Goal: Information Seeking & Learning: Learn about a topic

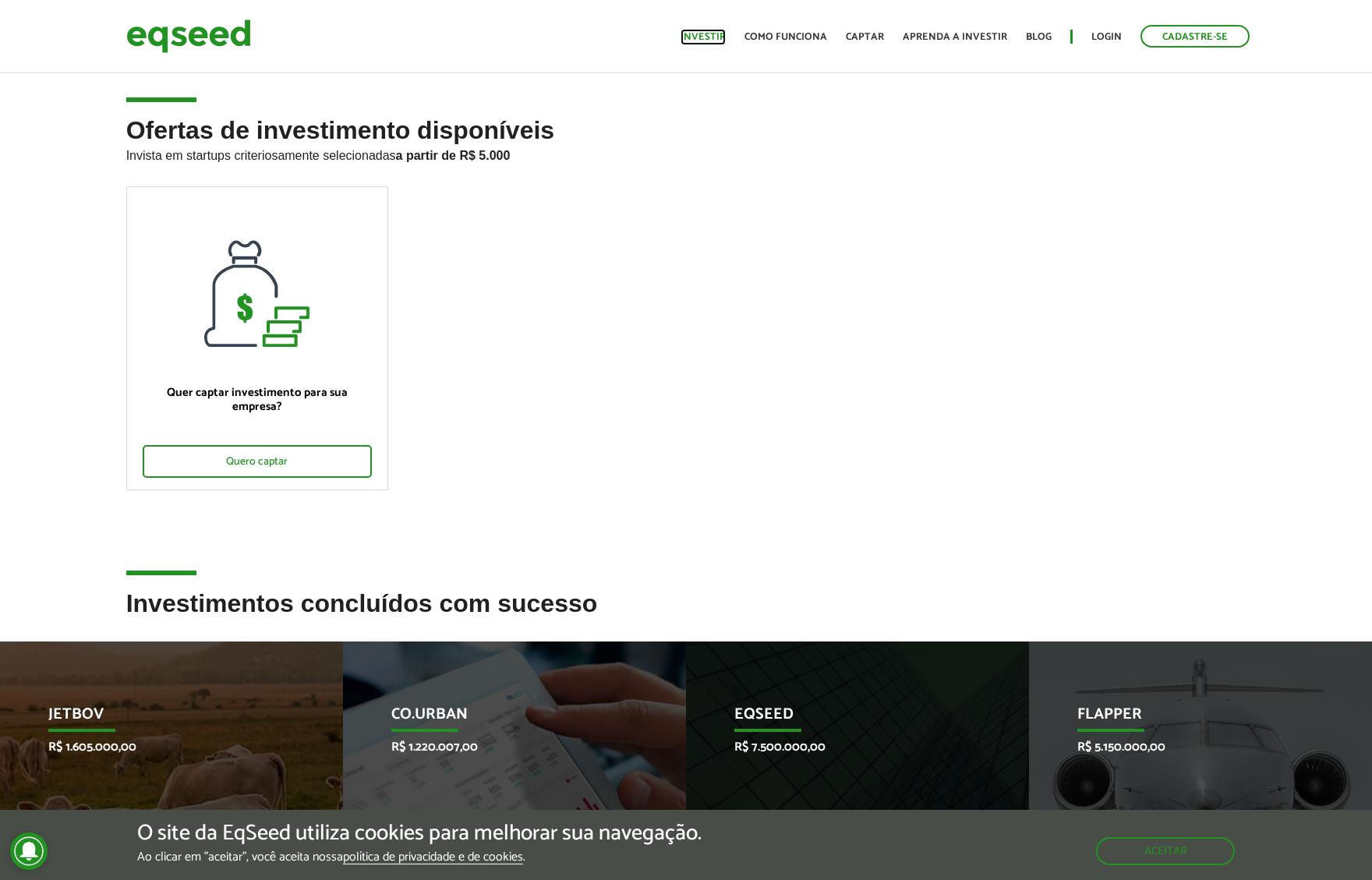
click at [721, 41] on link "Investir" at bounding box center [703, 37] width 45 height 10
click at [720, 40] on link "Investir" at bounding box center [703, 37] width 45 height 10
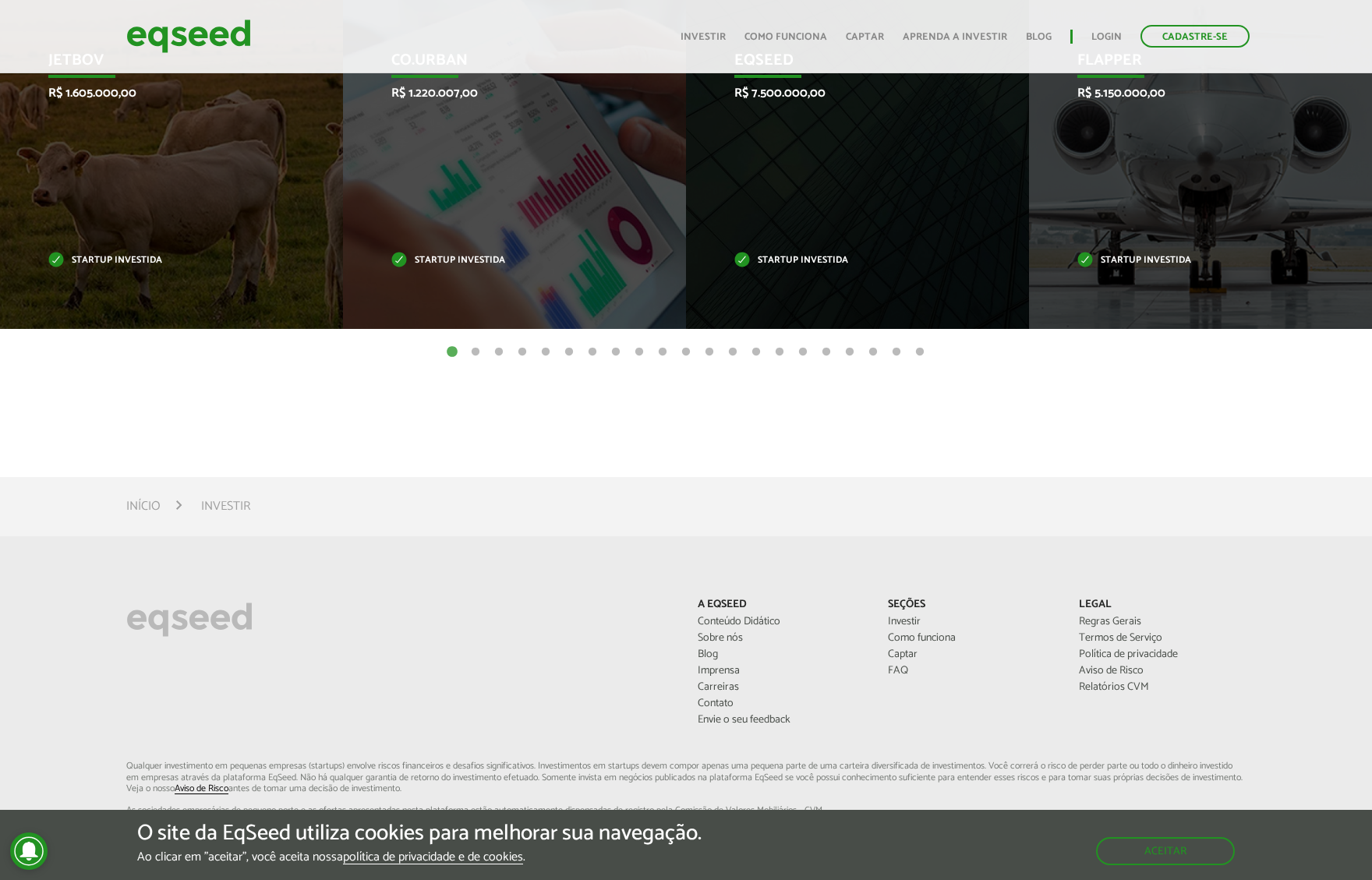
scroll to position [701, 0]
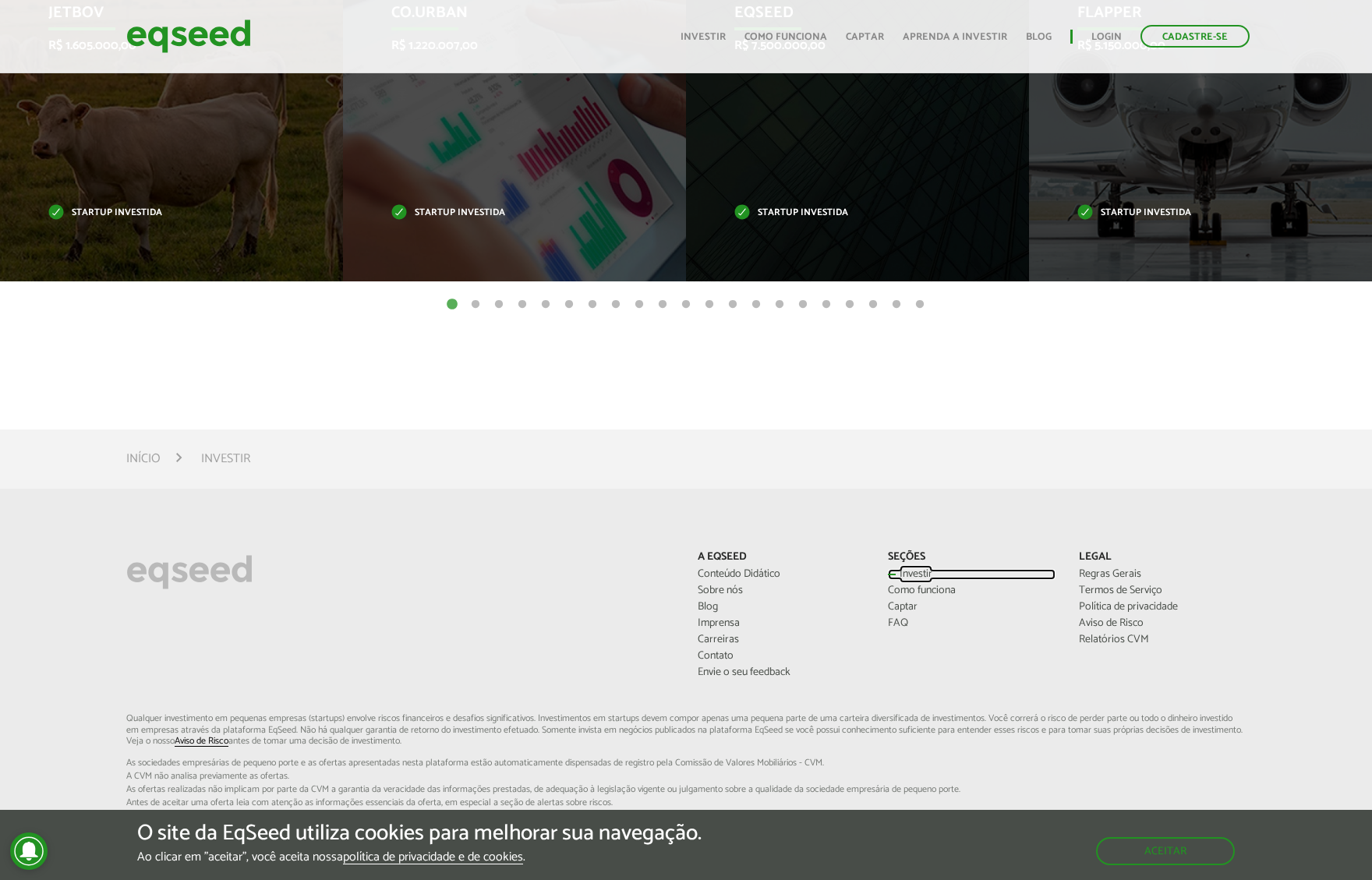
click at [916, 569] on link "Investir" at bounding box center [971, 575] width 167 height 11
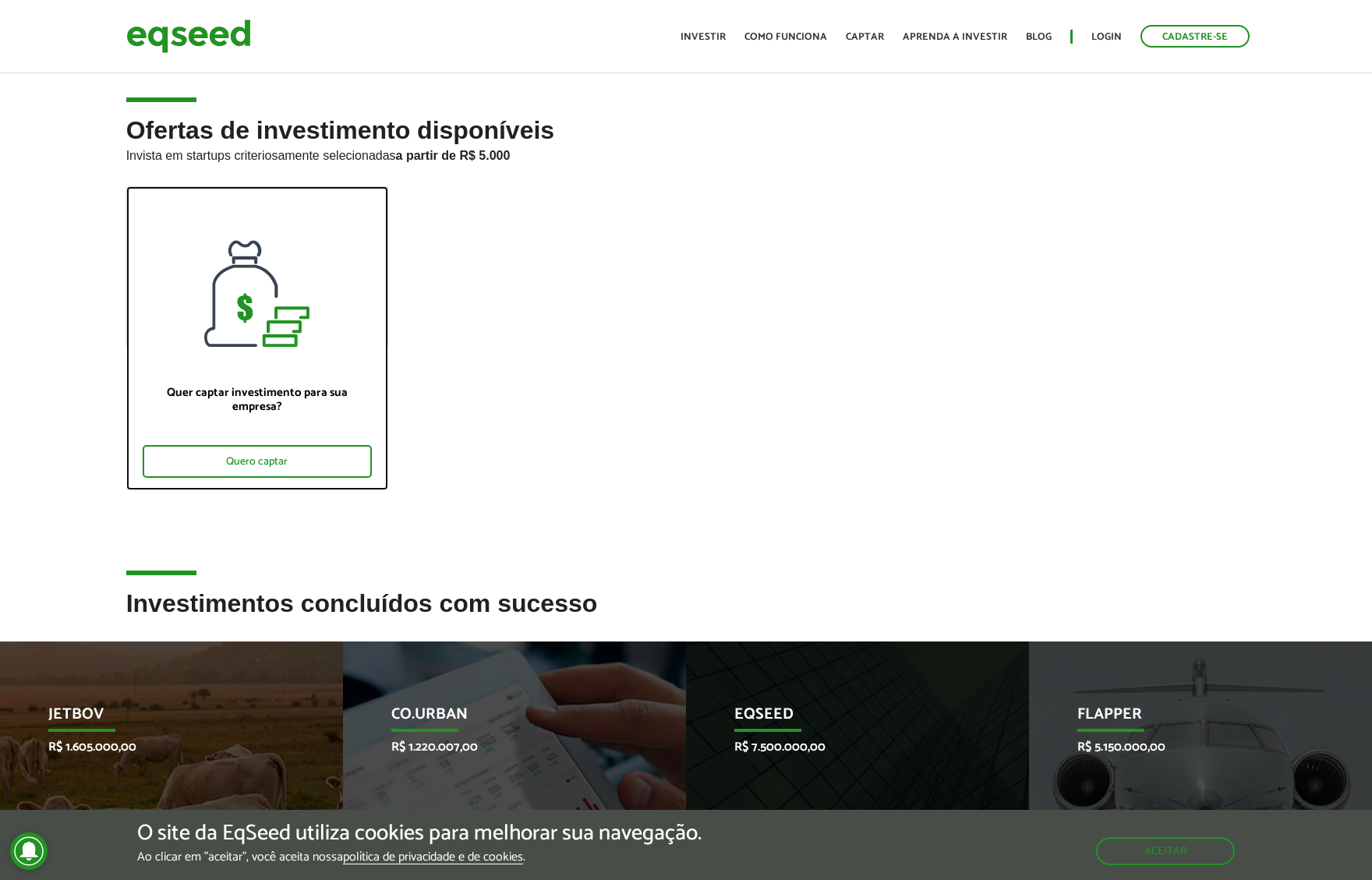
click at [302, 408] on div "Quer captar investimento para sua empresa? Quero captar" at bounding box center [257, 418] width 261 height 142
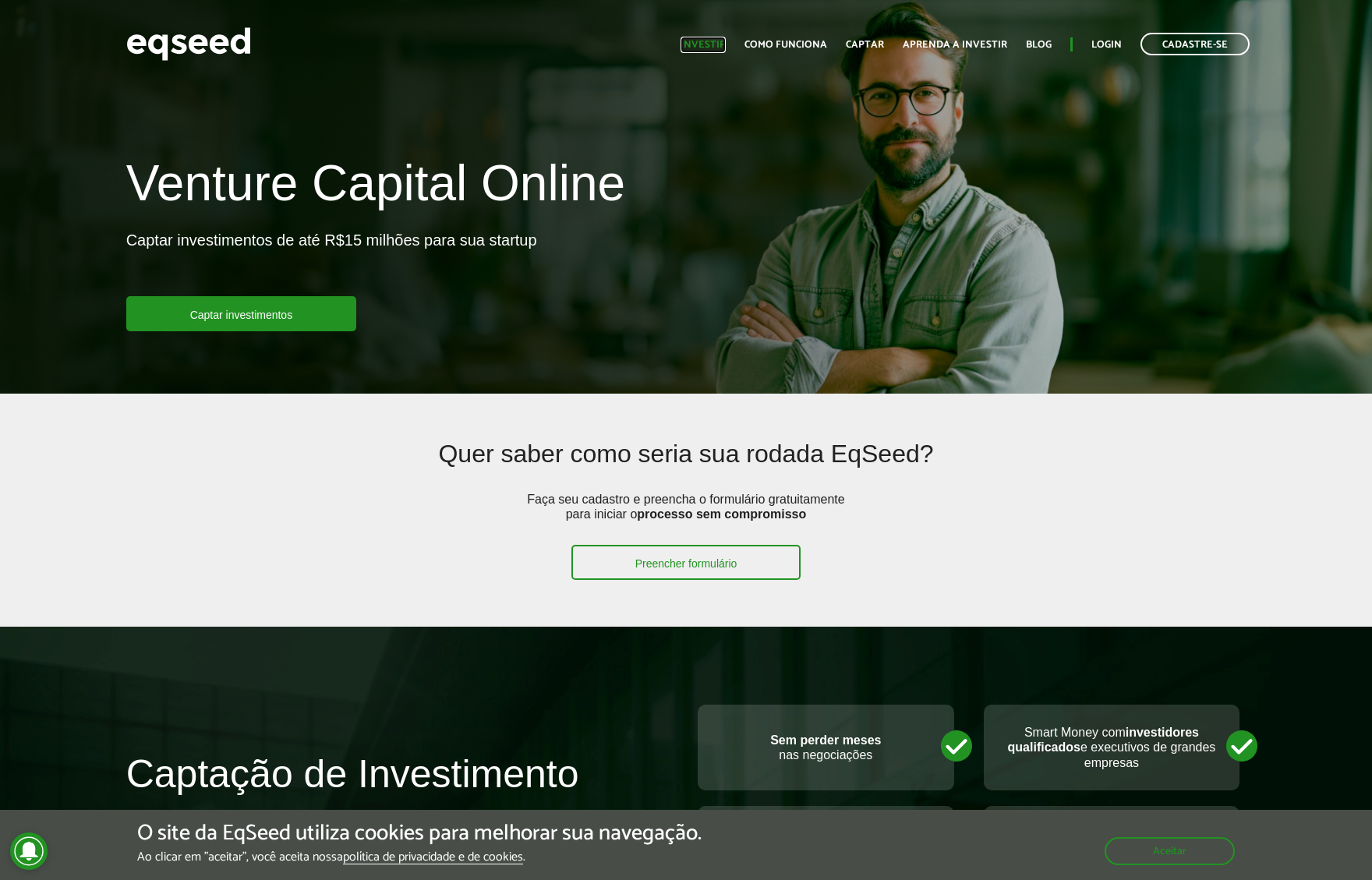
click at [722, 46] on link "Investir" at bounding box center [703, 45] width 45 height 10
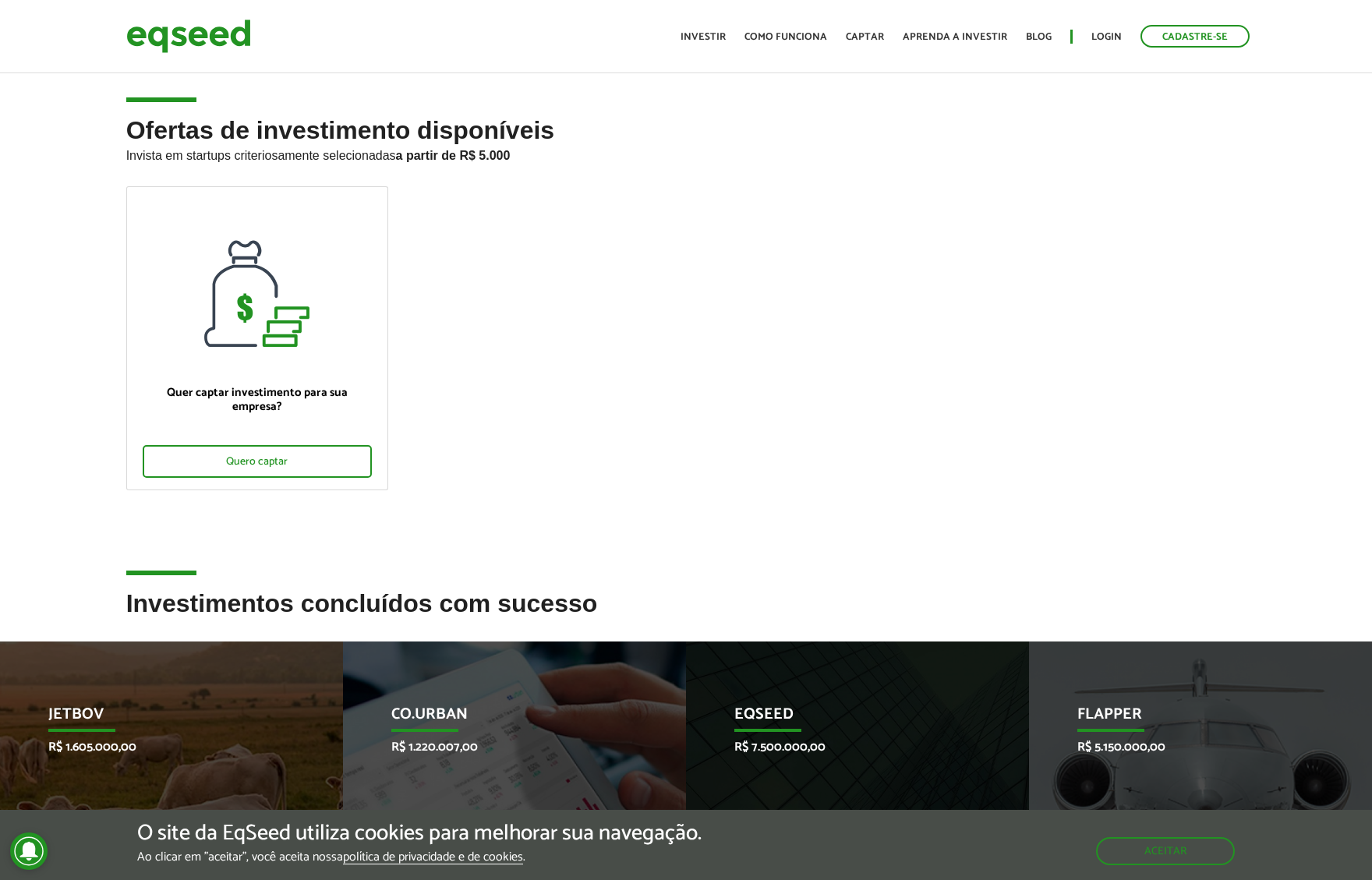
click at [982, 28] on ul "Início Investir Como funciona Captar Aprenda a investir Blog Login Cadastre-se" at bounding box center [966, 36] width 585 height 22
click at [981, 27] on ul "Início Investir Como funciona Captar Aprenda a investir Blog Login Cadastre-se" at bounding box center [966, 36] width 585 height 22
click at [965, 36] on link "Aprenda a investir" at bounding box center [954, 37] width 104 height 10
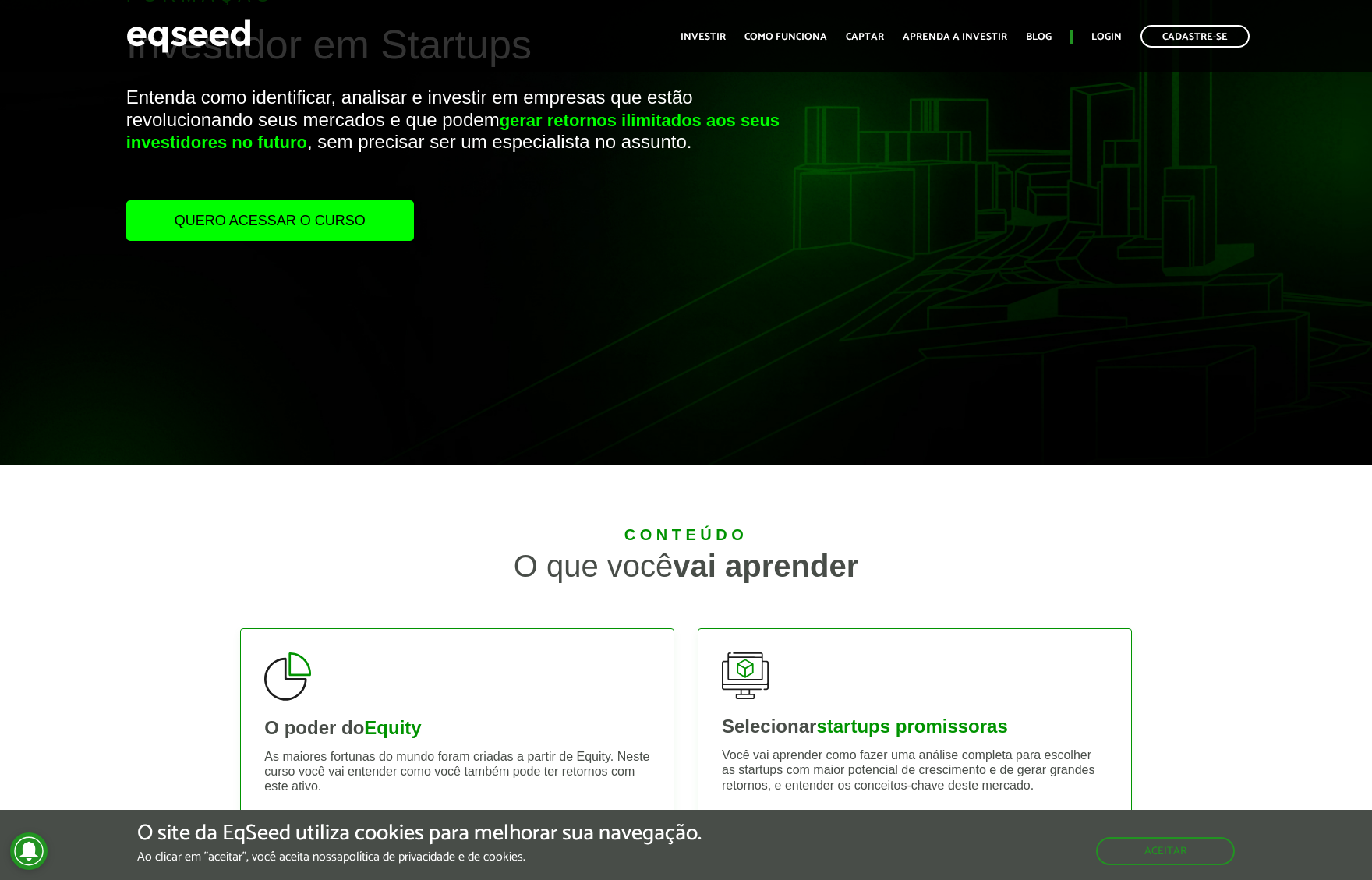
scroll to position [234, 0]
